Goal: Information Seeking & Learning: Check status

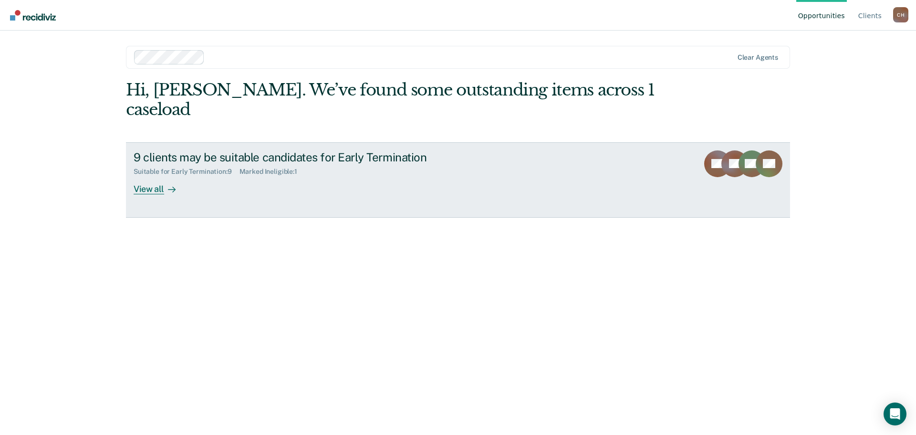
click at [135, 176] on div "View all" at bounding box center [160, 185] width 53 height 19
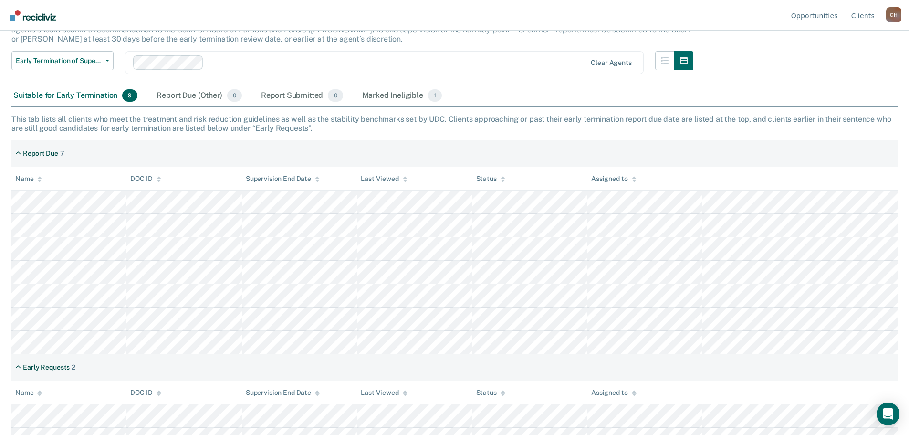
scroll to position [93, 0]
